Goal: Information Seeking & Learning: Learn about a topic

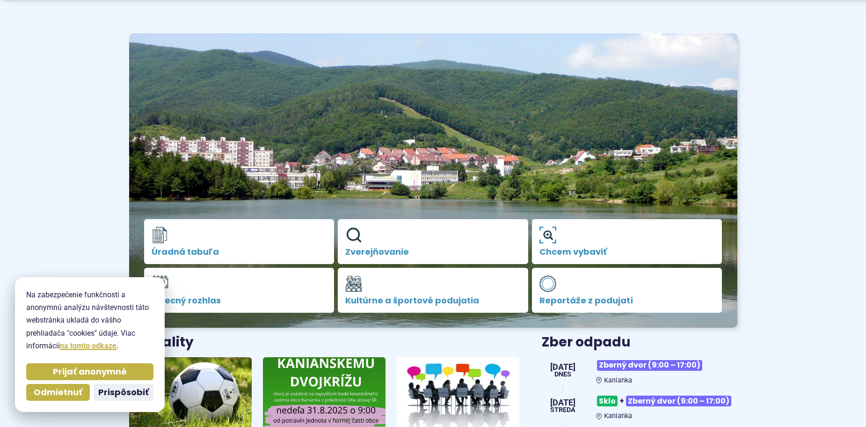
scroll to position [234, 0]
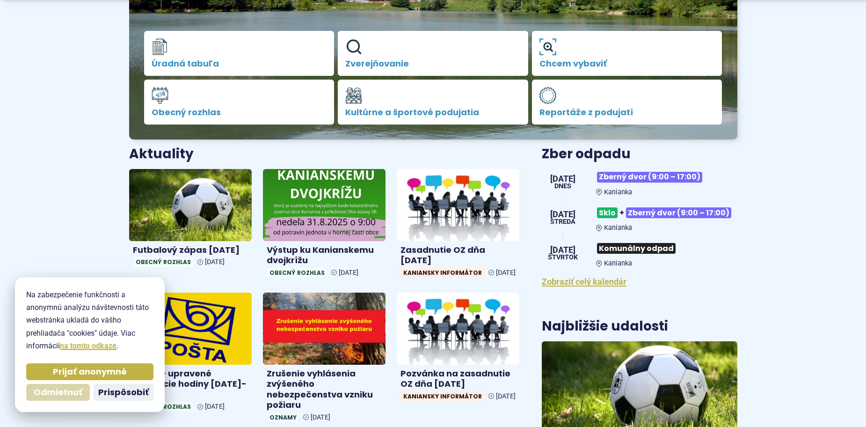
click at [77, 392] on span "Odmietnuť" at bounding box center [58, 392] width 49 height 11
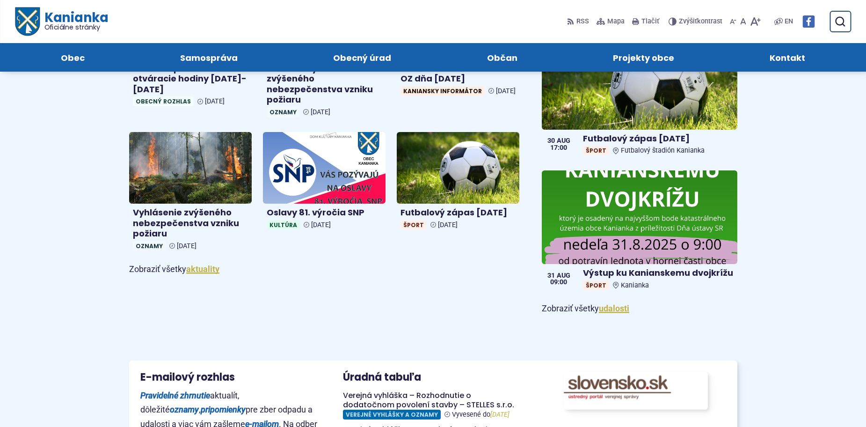
scroll to position [468, 0]
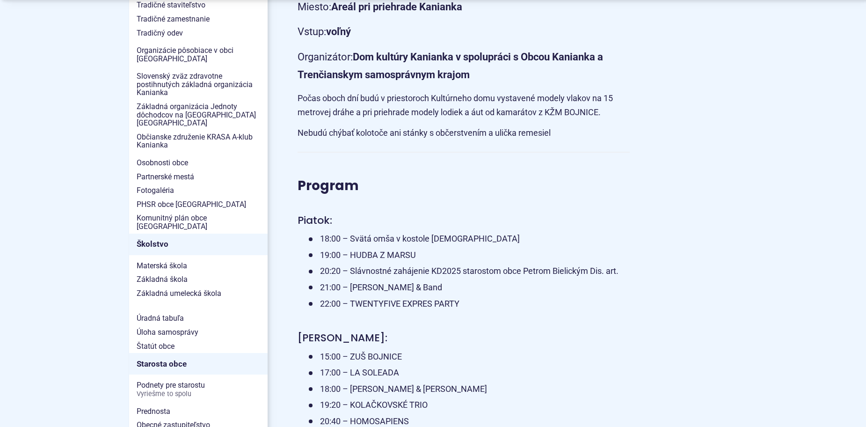
scroll to position [421, 0]
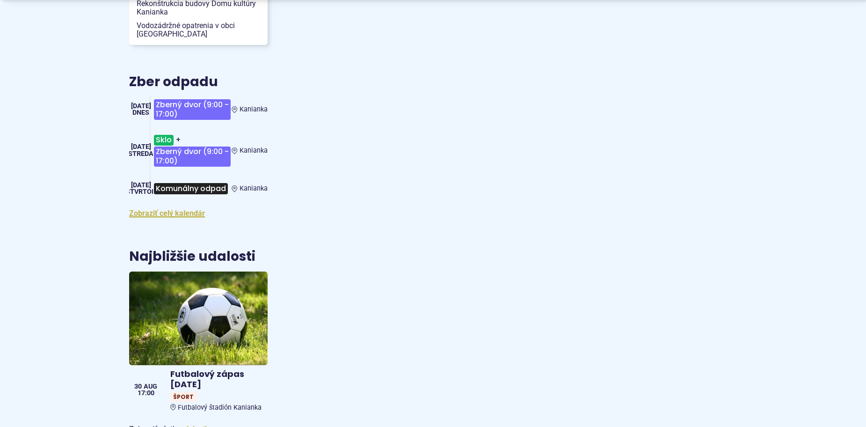
scroll to position [1311, 0]
